Goal: Task Accomplishment & Management: Complete application form

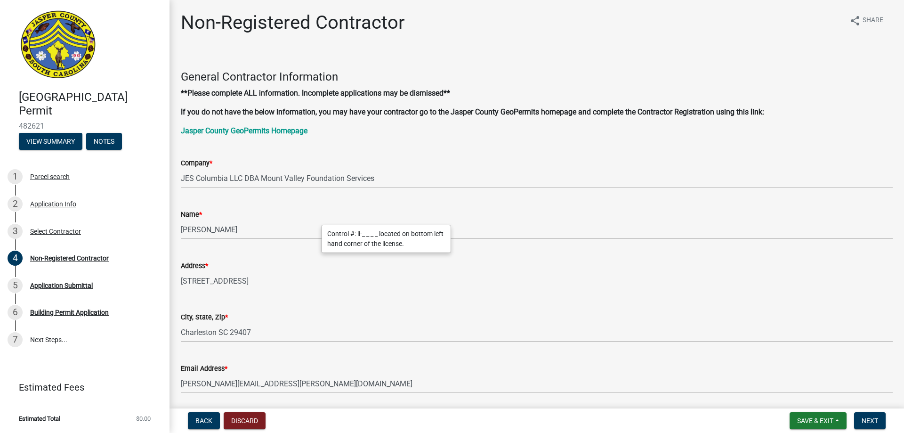
scroll to position [282, 0]
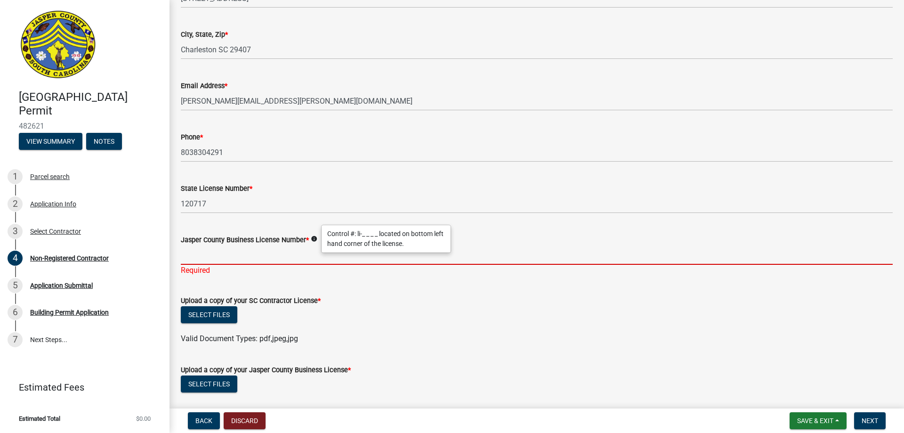
click at [211, 259] on input "Jasper County Business License Number *" at bounding box center [537, 254] width 712 height 19
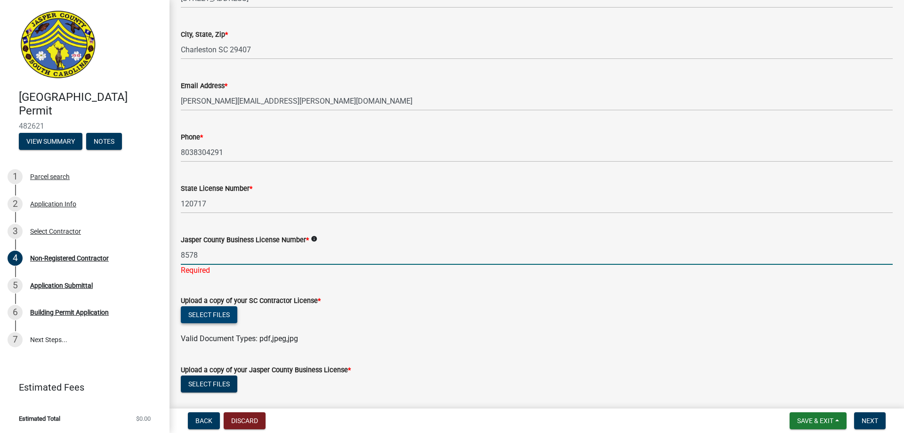
type input "8578"
click at [207, 307] on button "Select files" at bounding box center [209, 314] width 56 height 17
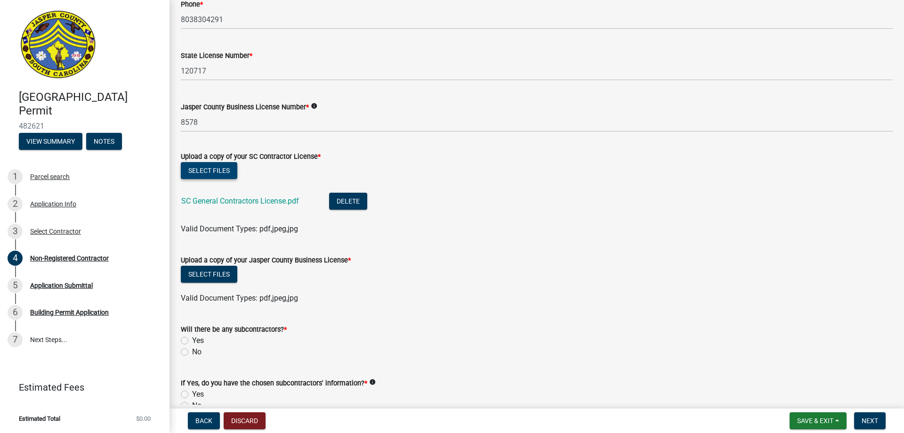
scroll to position [424, 0]
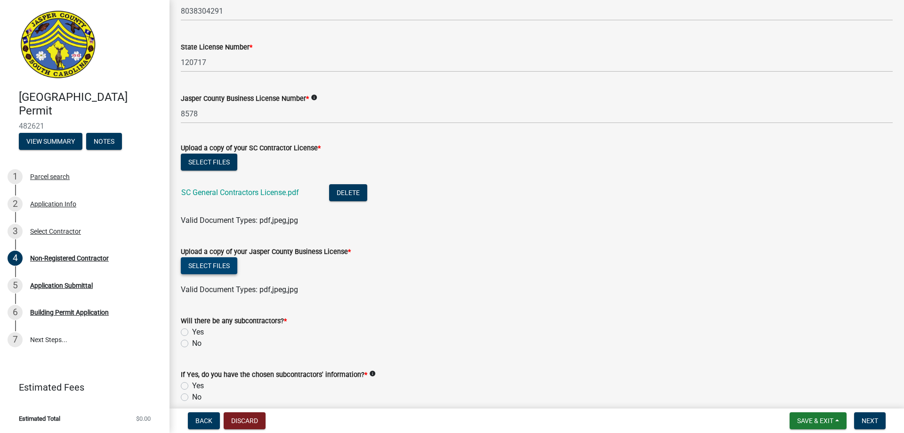
click at [210, 265] on button "Select files" at bounding box center [209, 265] width 56 height 17
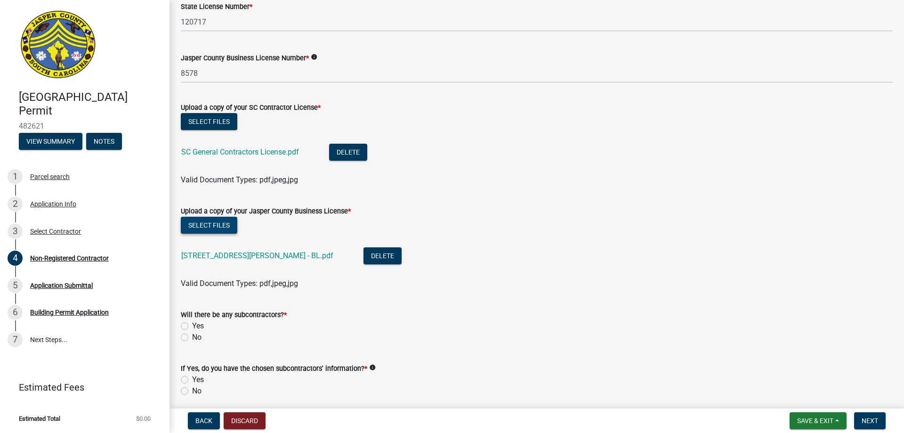
scroll to position [518, 0]
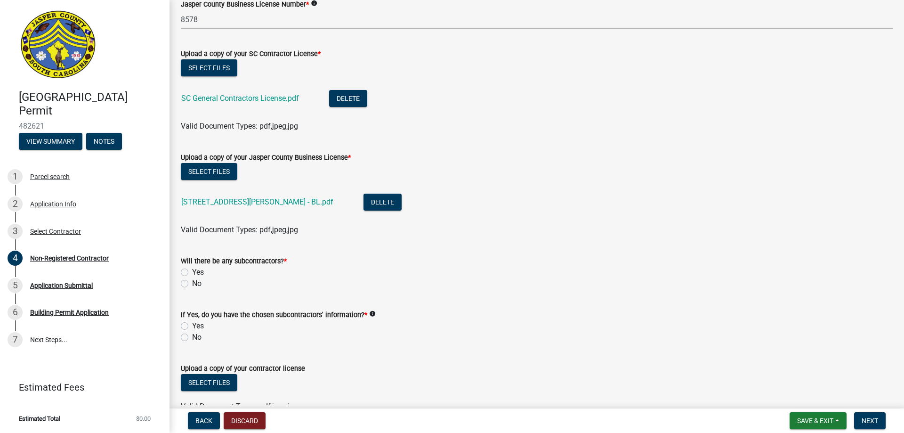
click at [192, 281] on label "No" at bounding box center [196, 283] width 9 height 11
click at [192, 281] on input "No" at bounding box center [195, 281] width 6 height 6
radio input "true"
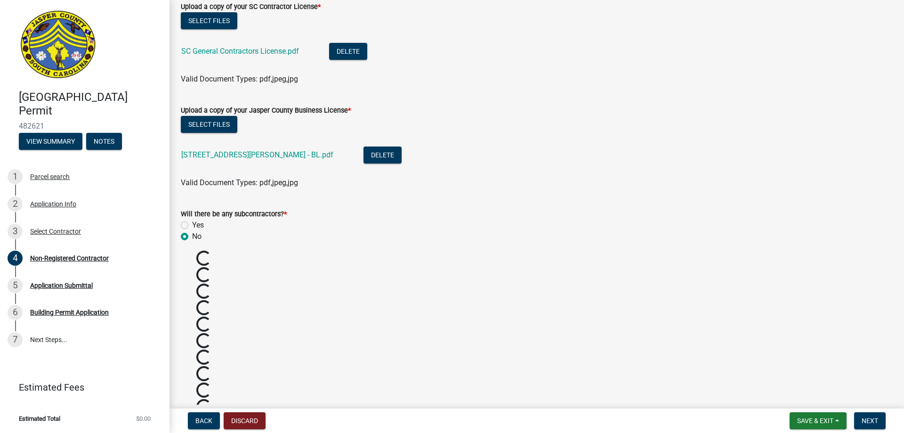
scroll to position [517, 0]
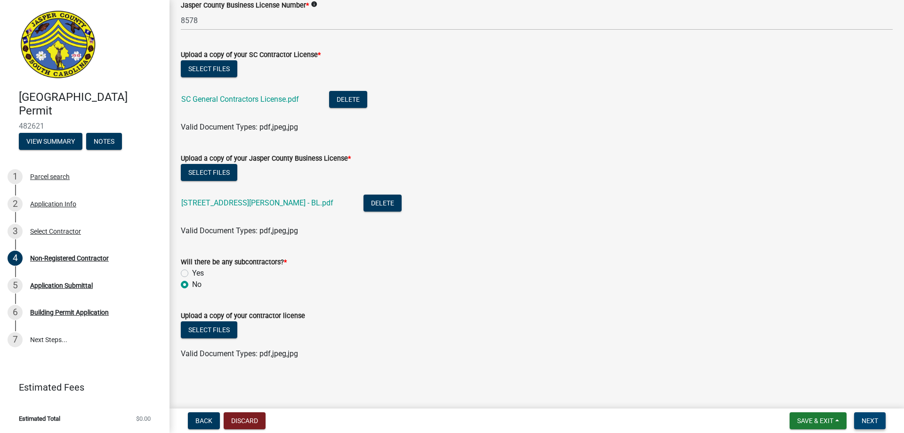
drag, startPoint x: 870, startPoint y: 419, endPoint x: 876, endPoint y: 384, distance: 35.8
click at [870, 418] on span "Next" at bounding box center [869, 421] width 16 height 8
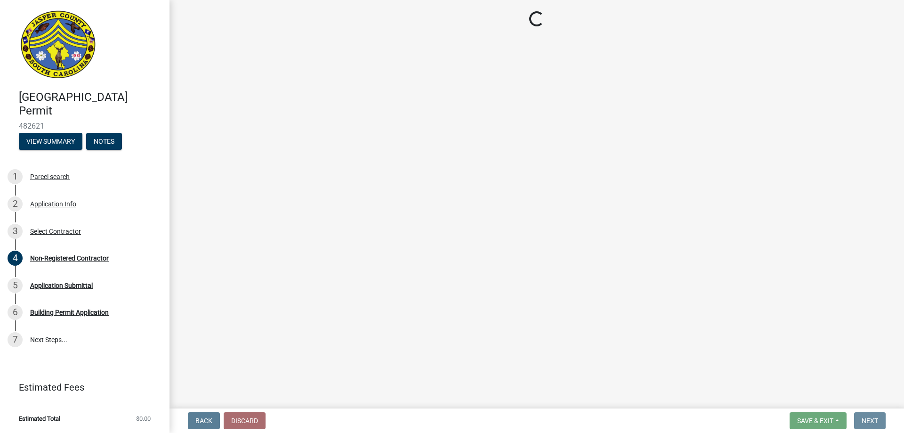
scroll to position [0, 0]
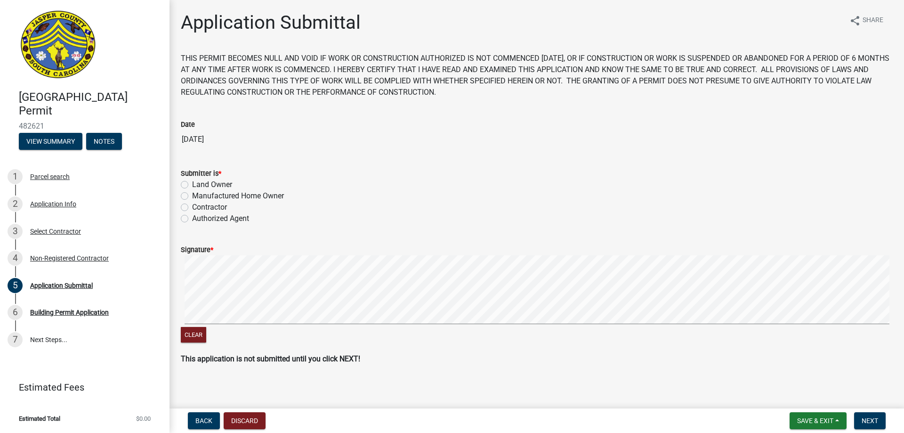
drag, startPoint x: 185, startPoint y: 206, endPoint x: 338, endPoint y: 253, distance: 159.9
click at [192, 206] on label "Contractor" at bounding box center [209, 206] width 35 height 11
click at [192, 206] on input "Contractor" at bounding box center [195, 204] width 6 height 6
radio input "true"
drag, startPoint x: 869, startPoint y: 422, endPoint x: 903, endPoint y: 339, distance: 89.7
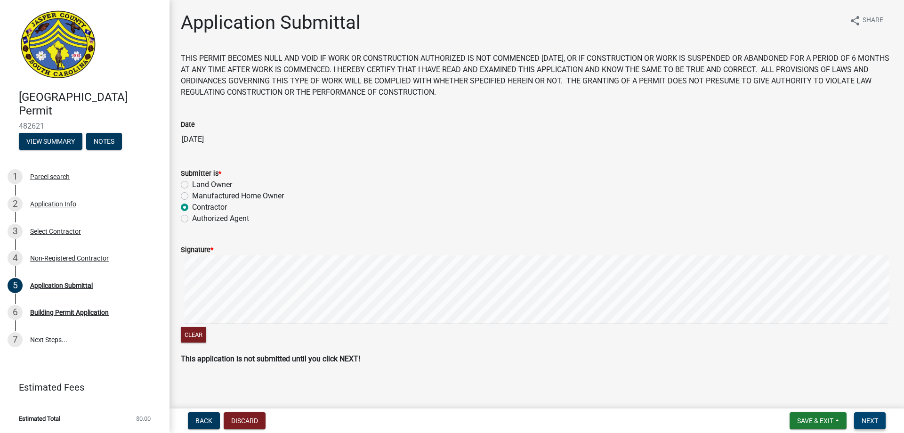
click at [869, 419] on span "Next" at bounding box center [869, 421] width 16 height 8
